Goal: Find specific page/section: Find specific page/section

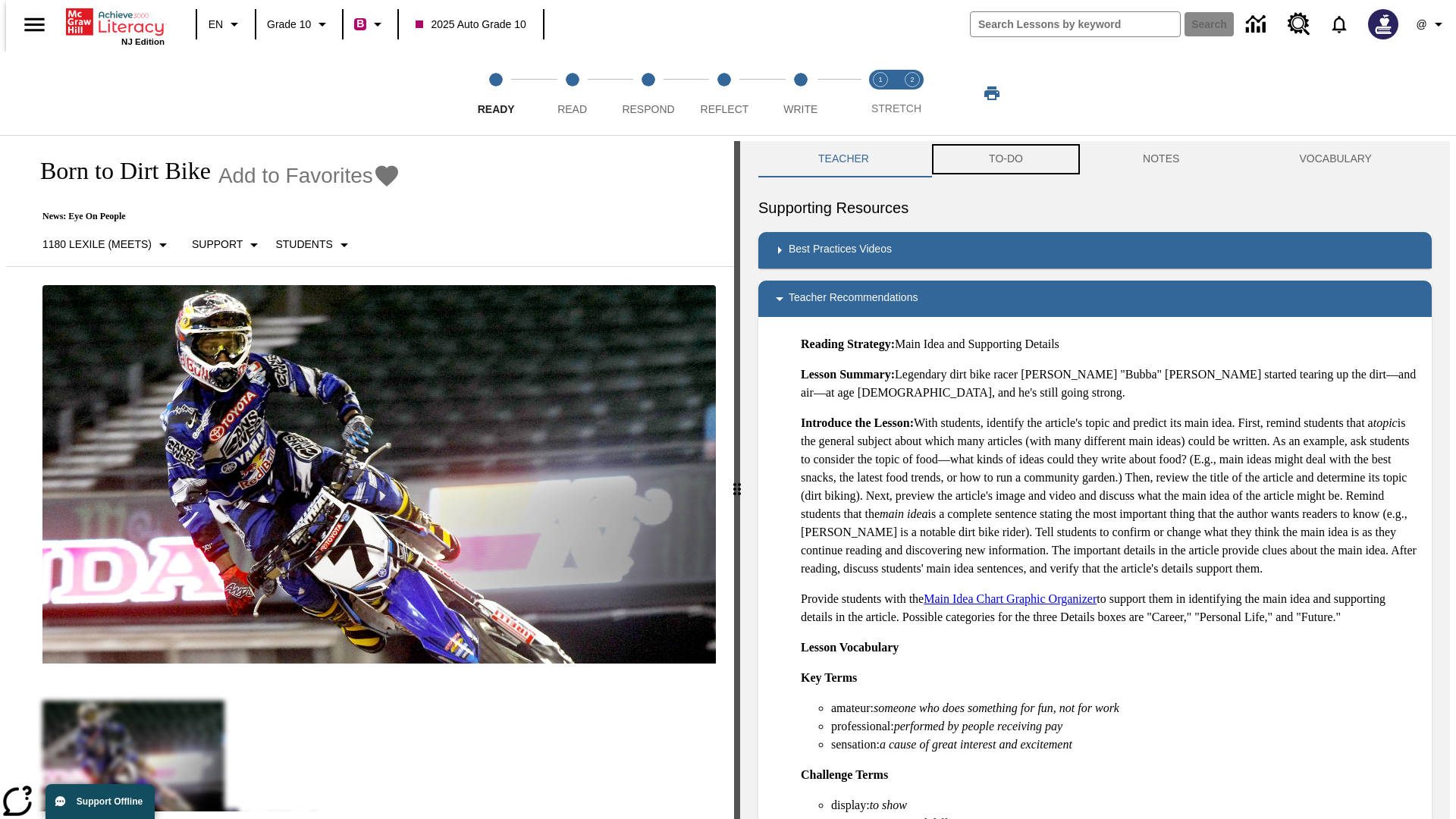
click at [1005, 160] on button "TO-DO" at bounding box center [1006, 159] width 154 height 36
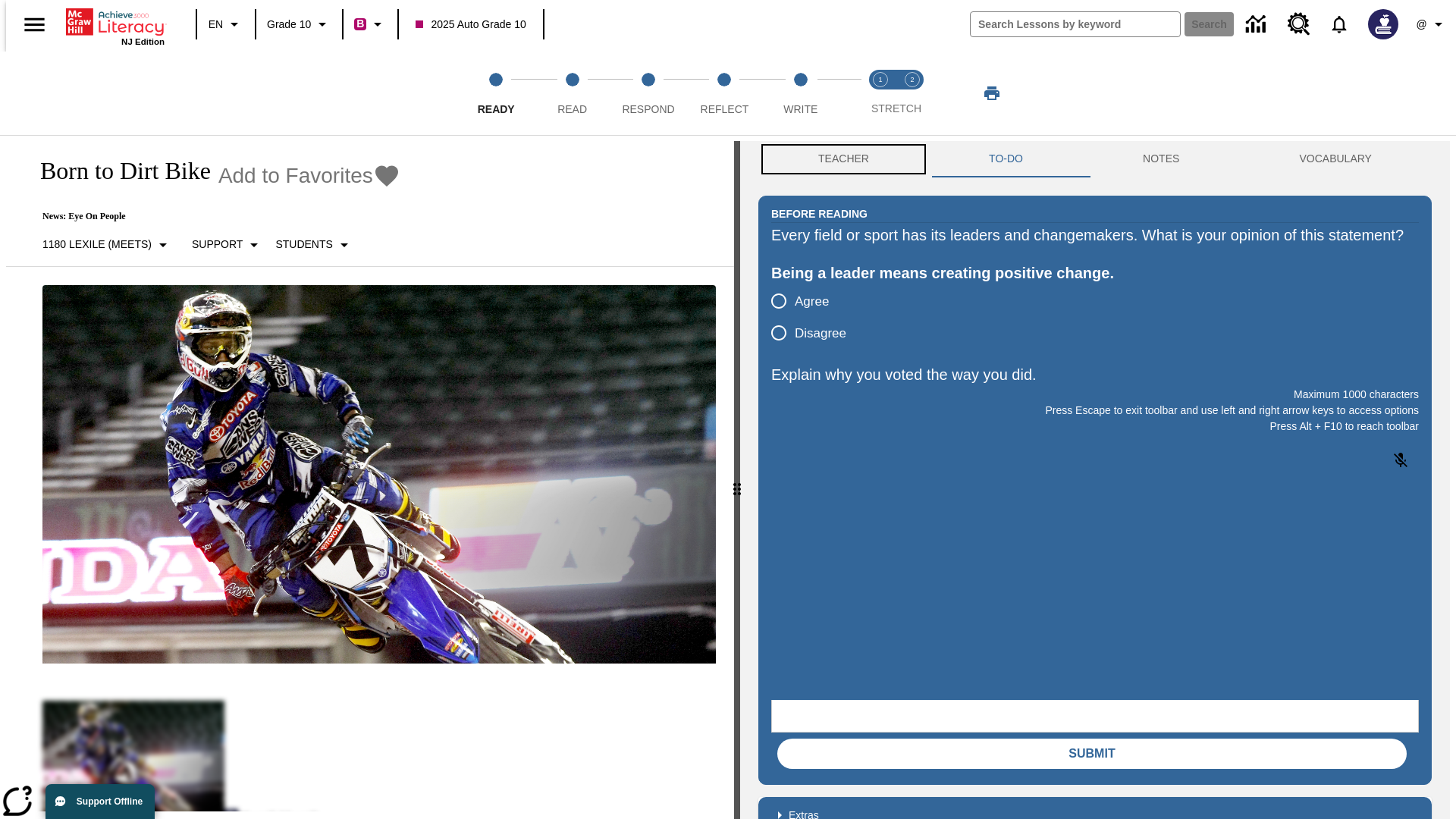
scroll to position [1, 0]
click at [838, 160] on button "Teacher" at bounding box center [844, 158] width 171 height 36
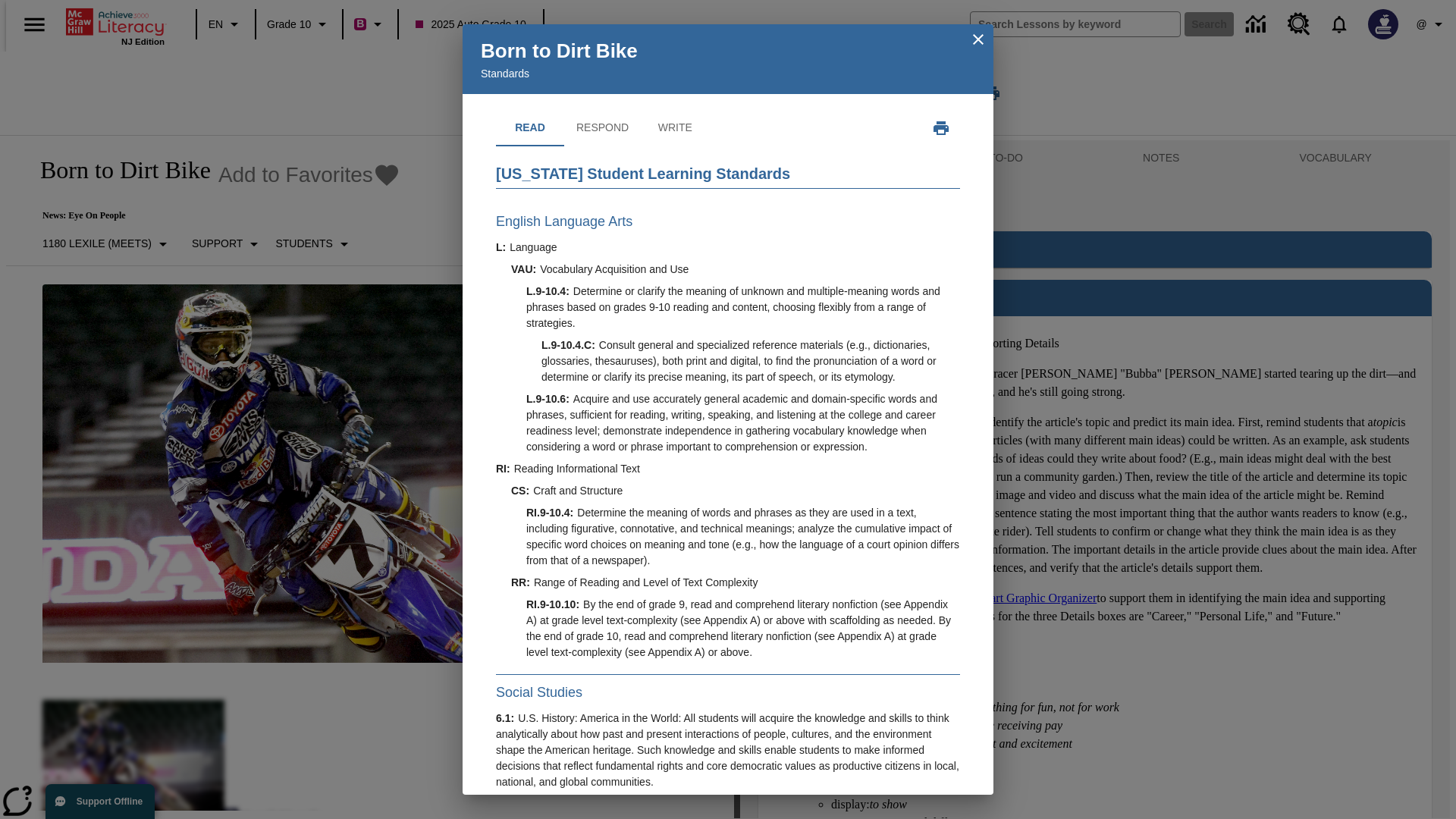
scroll to position [434, 0]
